Goal: Information Seeking & Learning: Learn about a topic

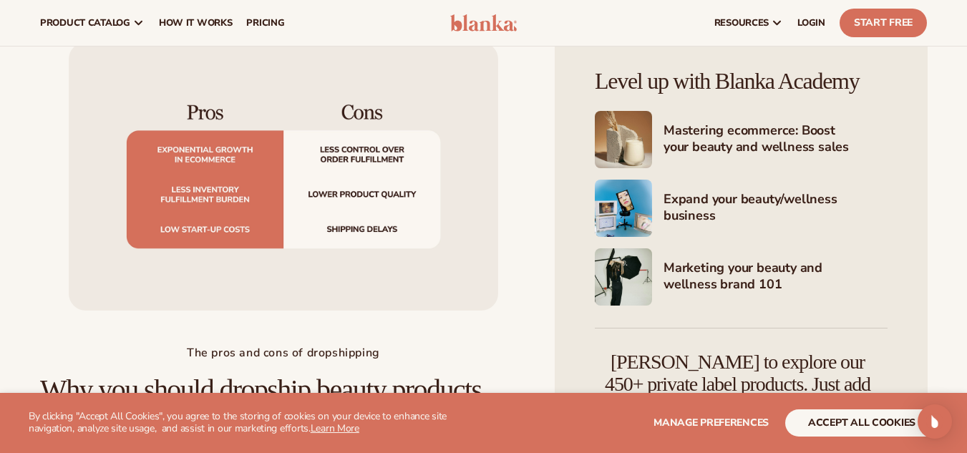
scroll to position [1704, 0]
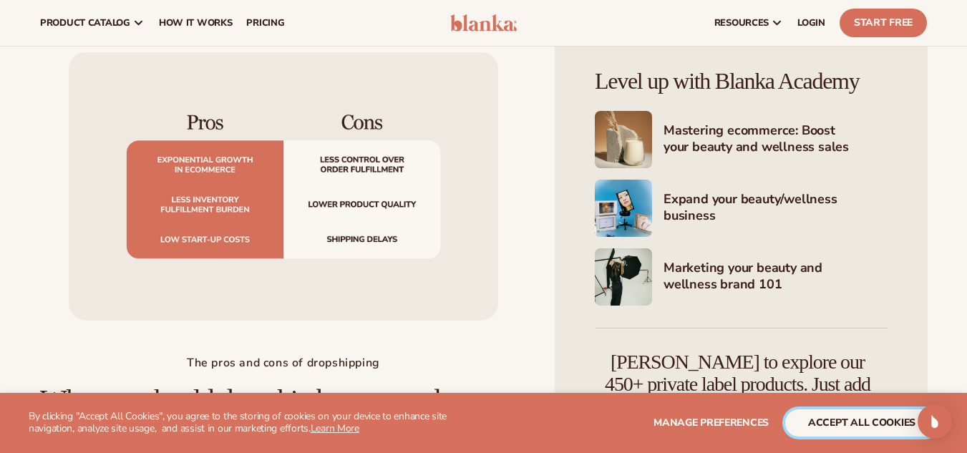
click at [840, 423] on button "accept all cookies" at bounding box center [861, 422] width 153 height 27
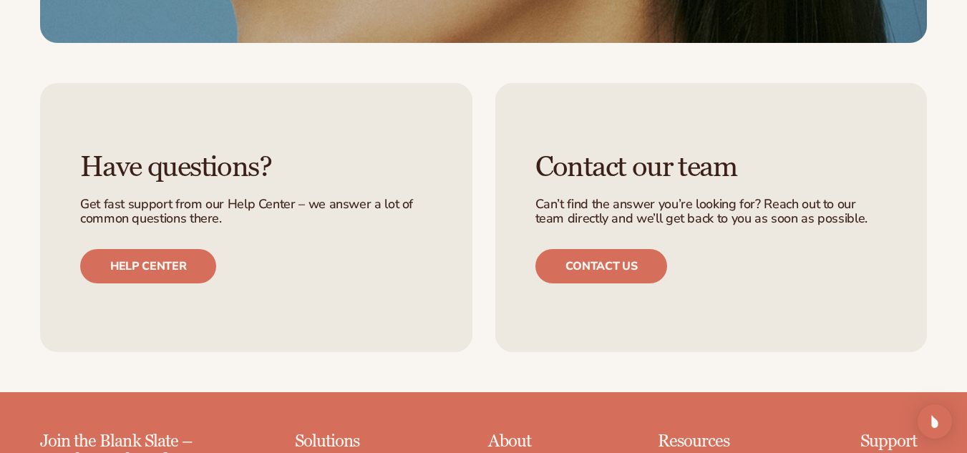
scroll to position [6428, 0]
